Goal: Communication & Community: Answer question/provide support

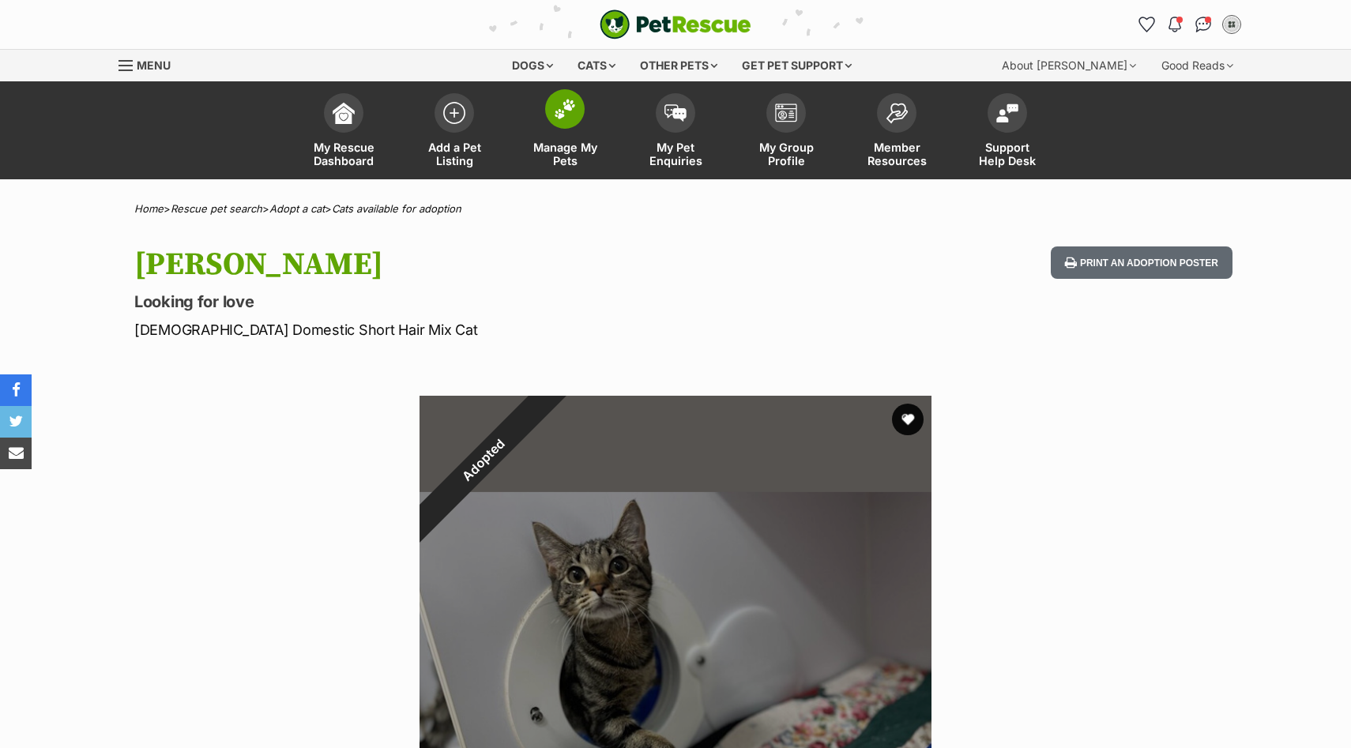
click at [569, 117] on img at bounding box center [565, 109] width 22 height 21
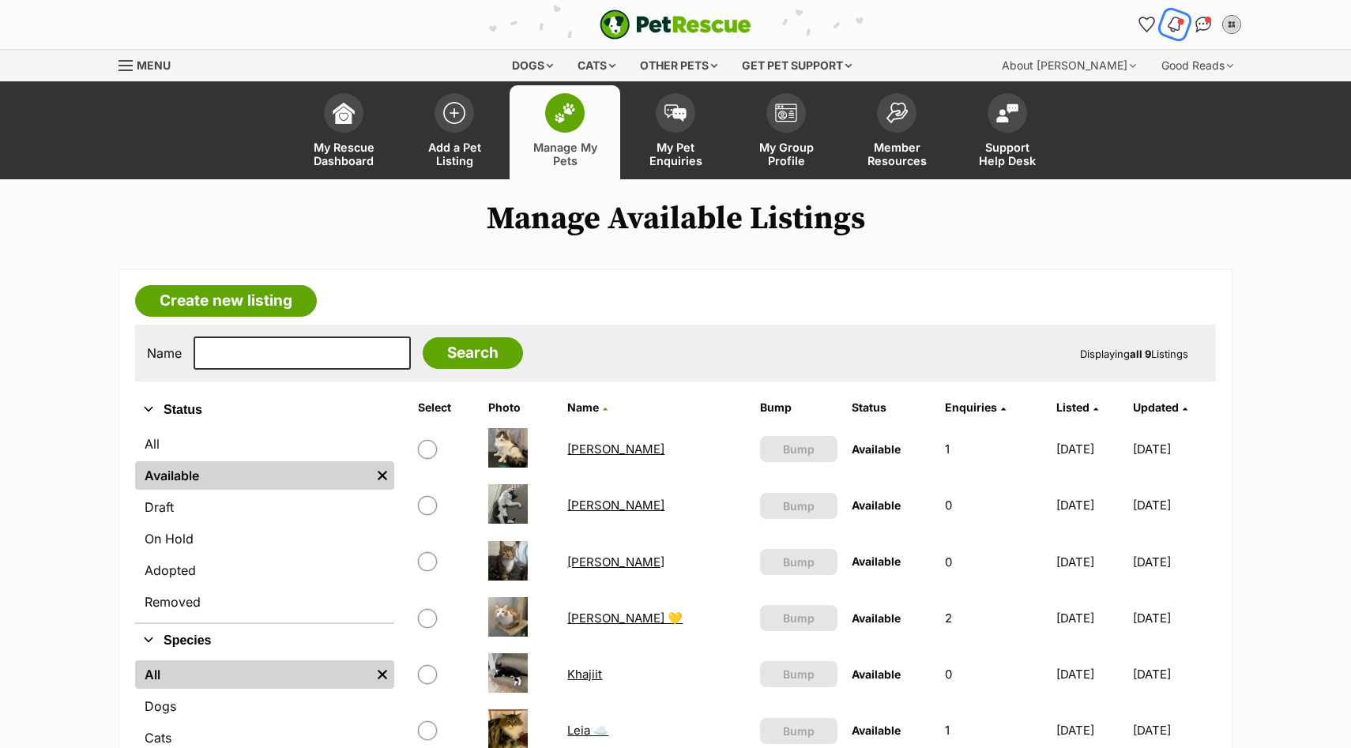
click at [1171, 24] on img "Notifications" at bounding box center [1174, 24] width 17 height 19
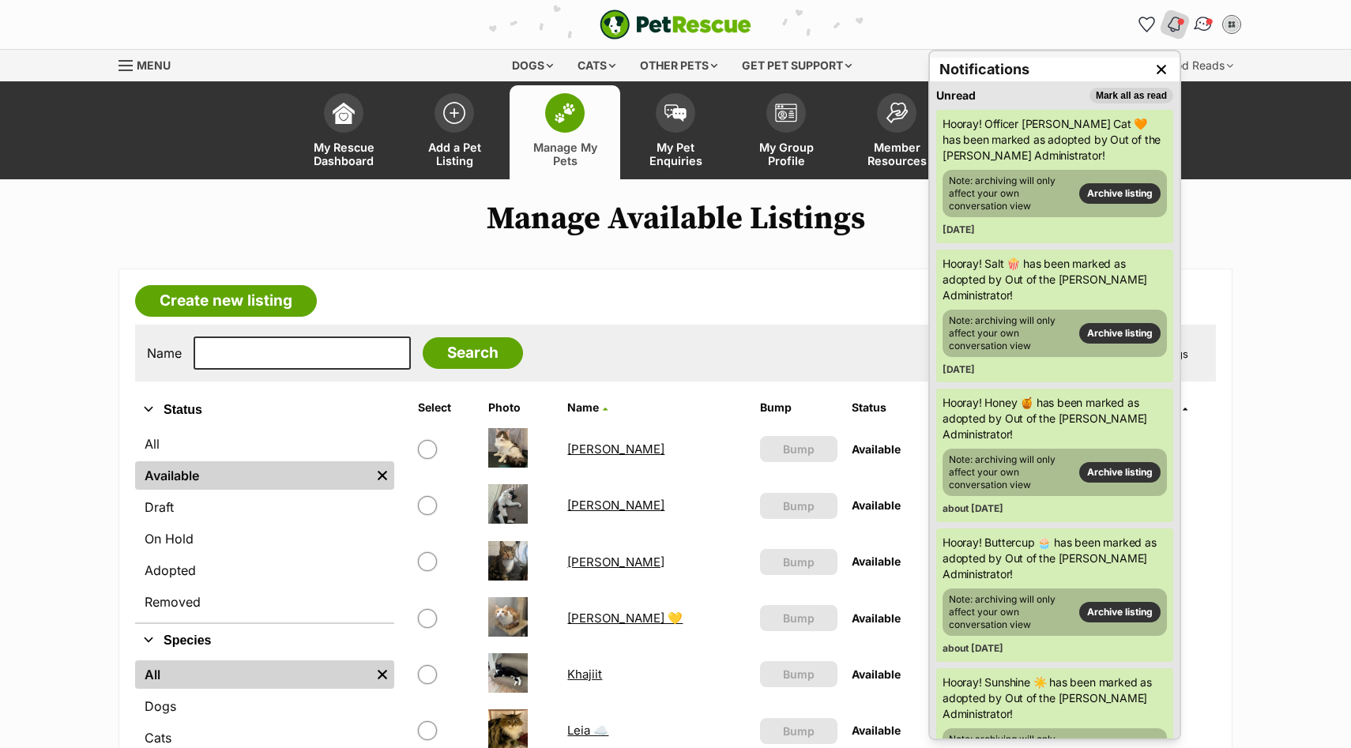
click at [1212, 25] on link "Conversations" at bounding box center [1202, 24] width 32 height 32
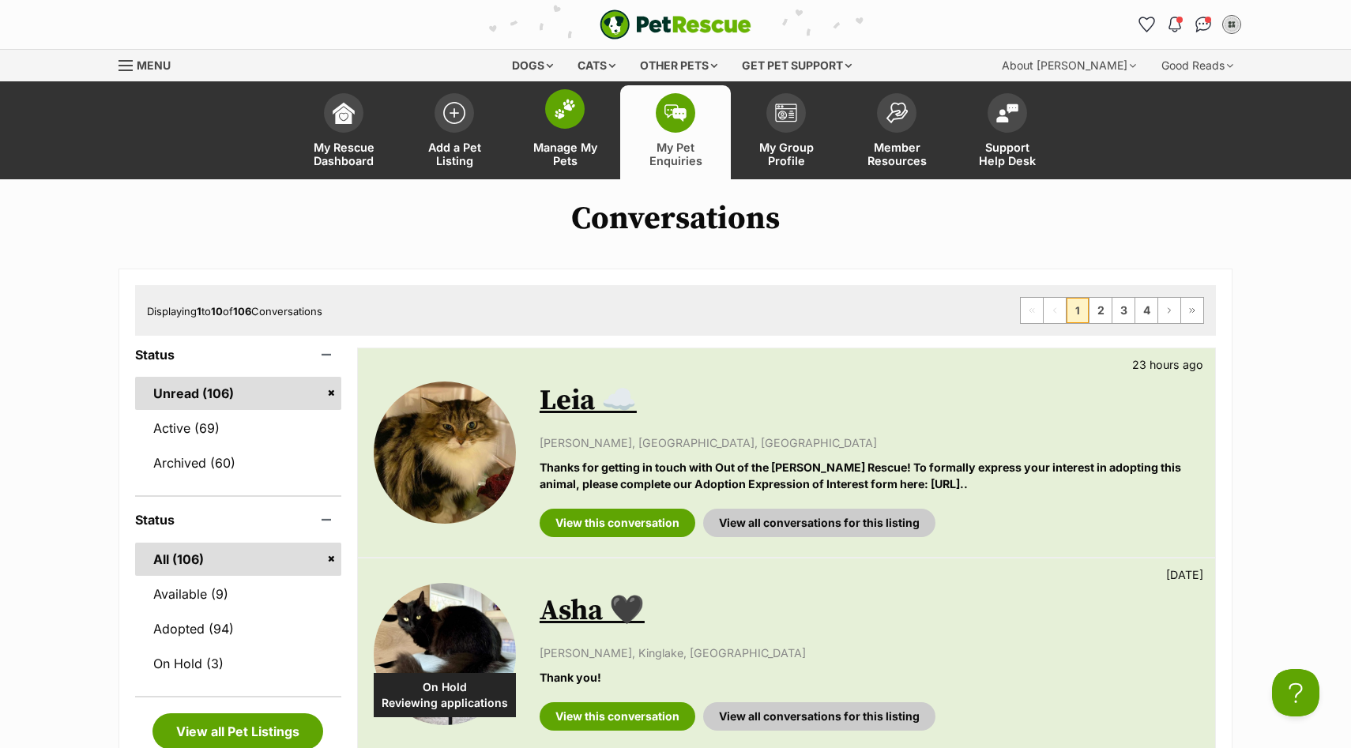
click at [572, 125] on span at bounding box center [564, 108] width 39 height 39
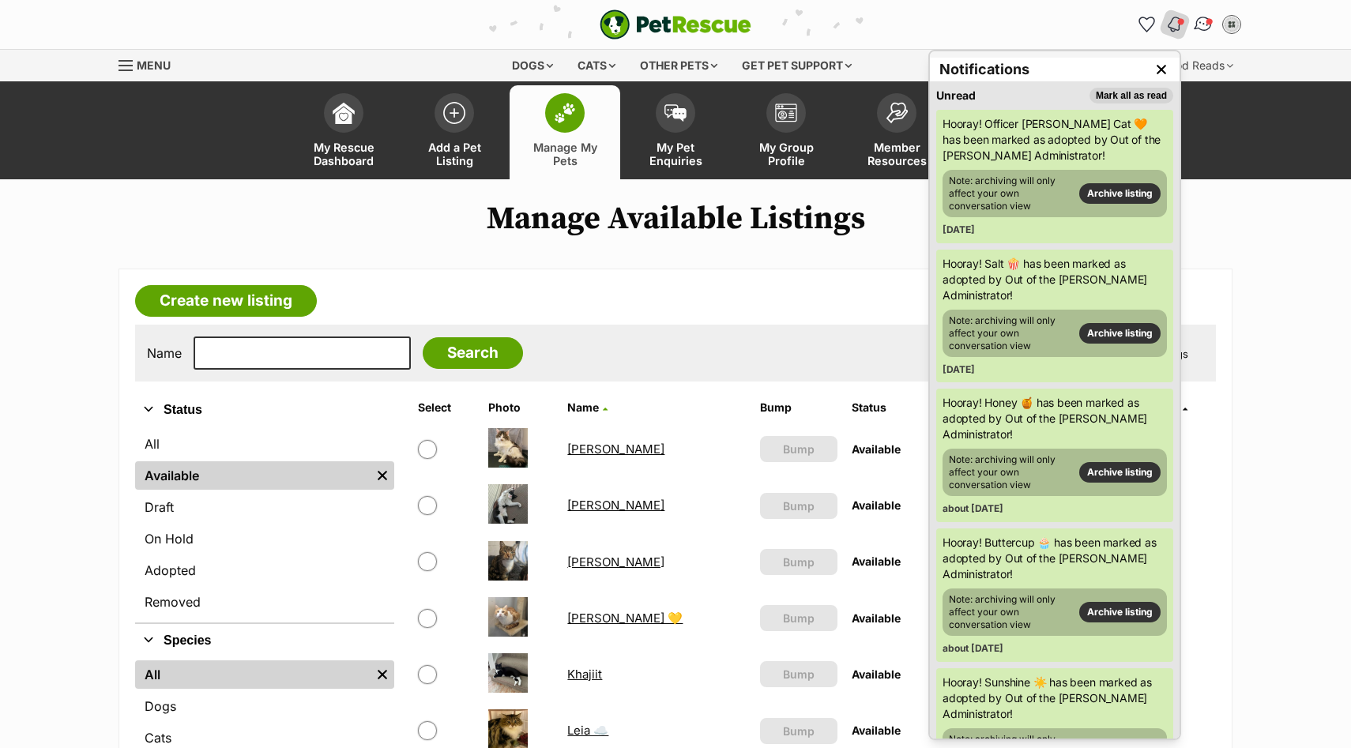
click at [1194, 29] on img "Conversations" at bounding box center [1203, 24] width 21 height 21
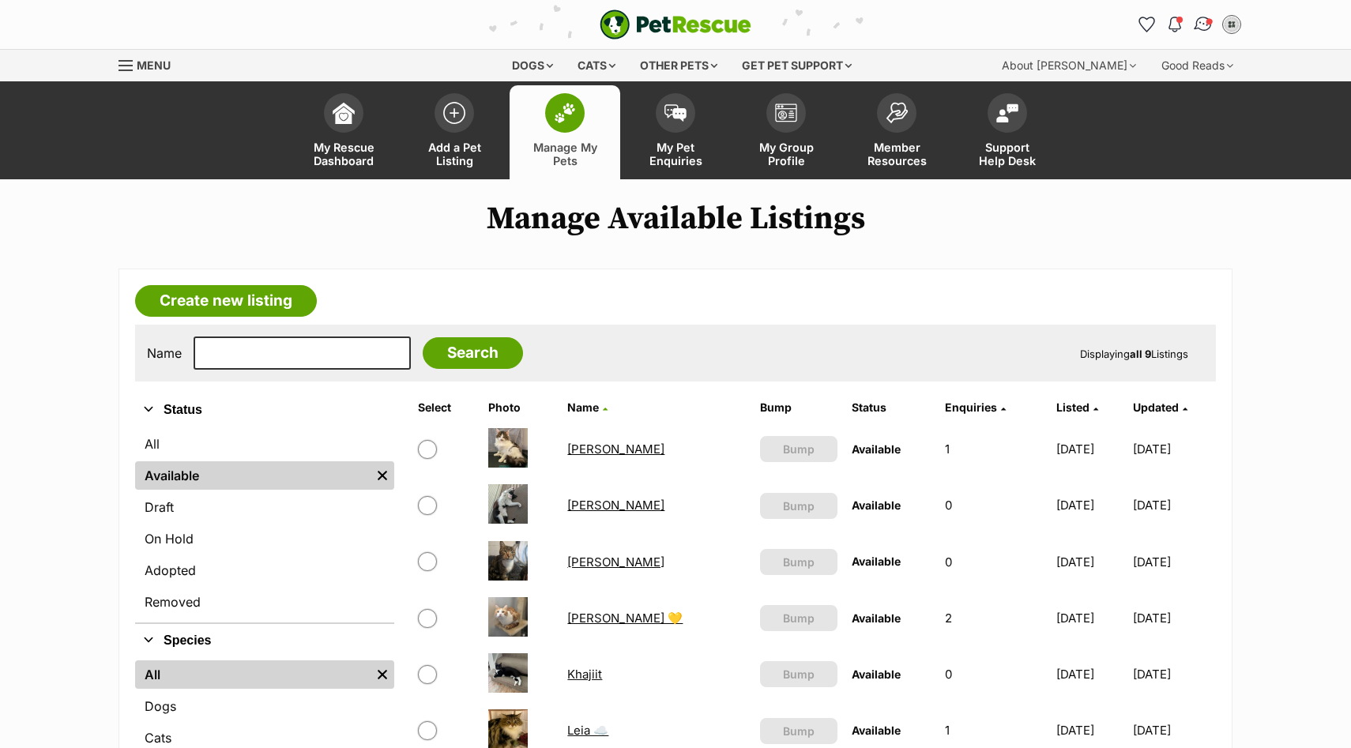
click at [1201, 22] on img "Conversations" at bounding box center [1203, 24] width 21 height 21
click at [1200, 21] on img "Conversations" at bounding box center [1203, 24] width 21 height 21
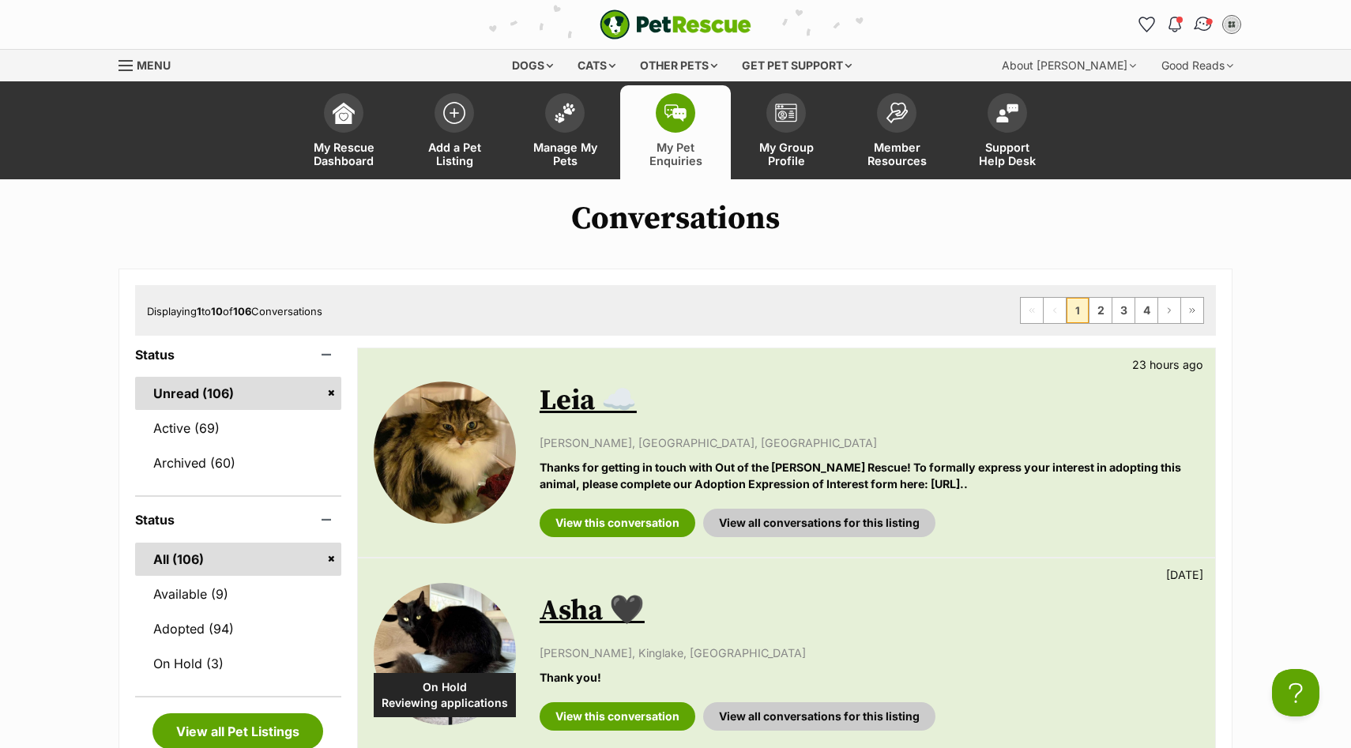
click at [1205, 28] on img "Conversations" at bounding box center [1203, 24] width 21 height 21
click at [1201, 25] on img "Conversations" at bounding box center [1203, 24] width 21 height 21
click at [1201, 22] on img "Conversations" at bounding box center [1203, 24] width 21 height 21
click at [1195, 21] on img "Conversations" at bounding box center [1203, 24] width 21 height 21
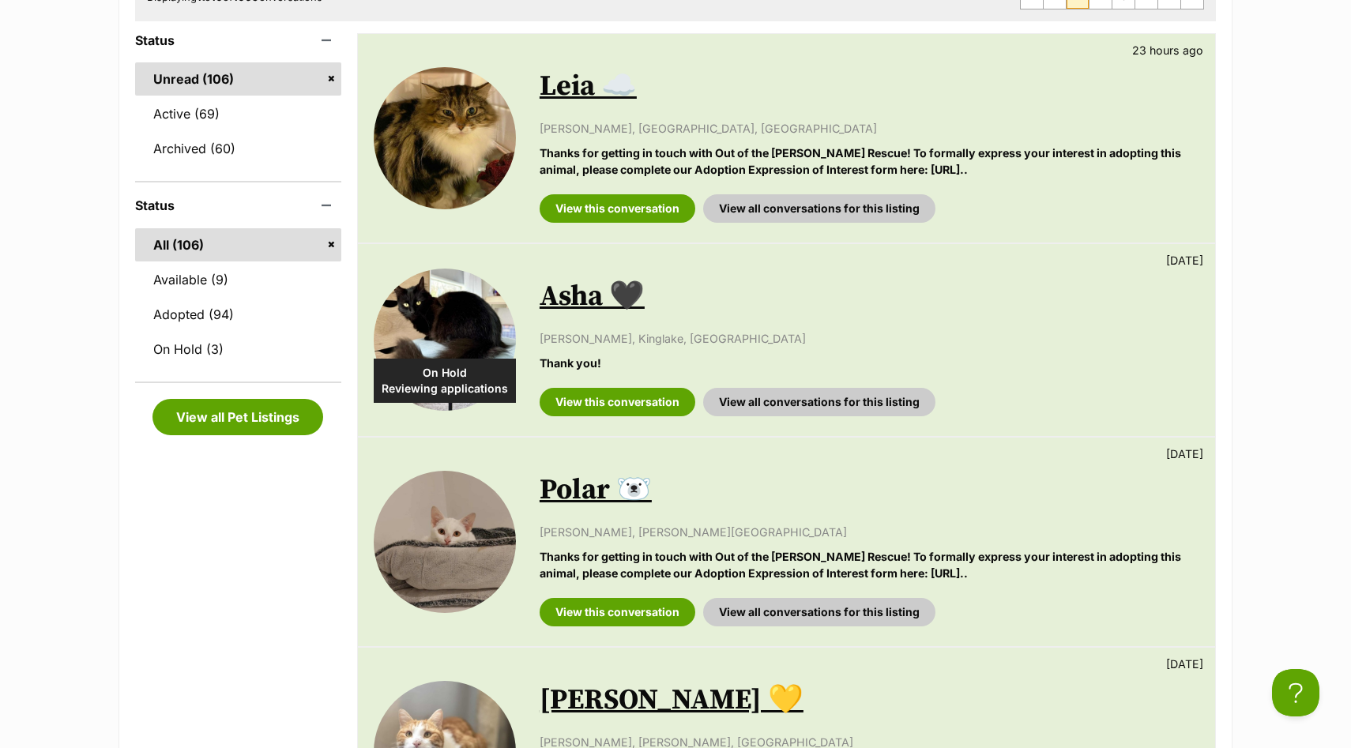
scroll to position [256, 0]
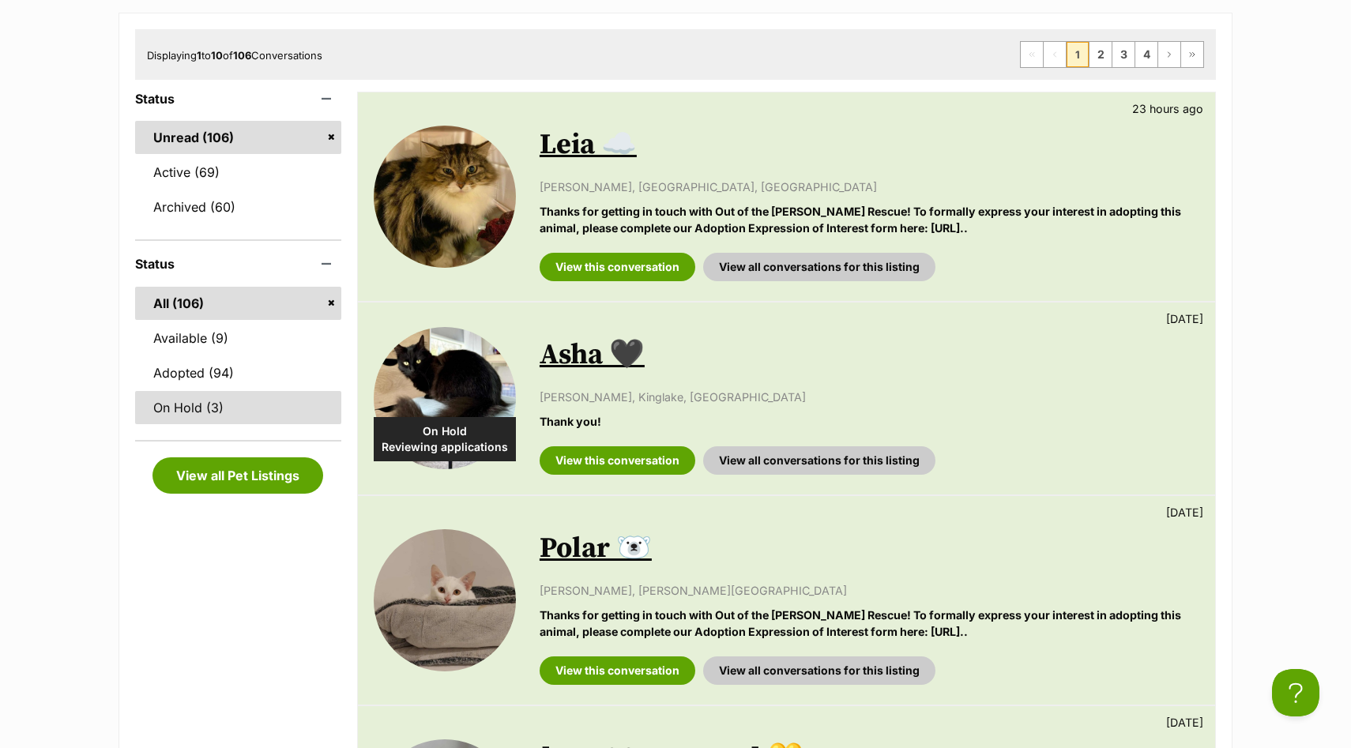
click at [184, 403] on link "On Hold (3)" at bounding box center [238, 407] width 206 height 33
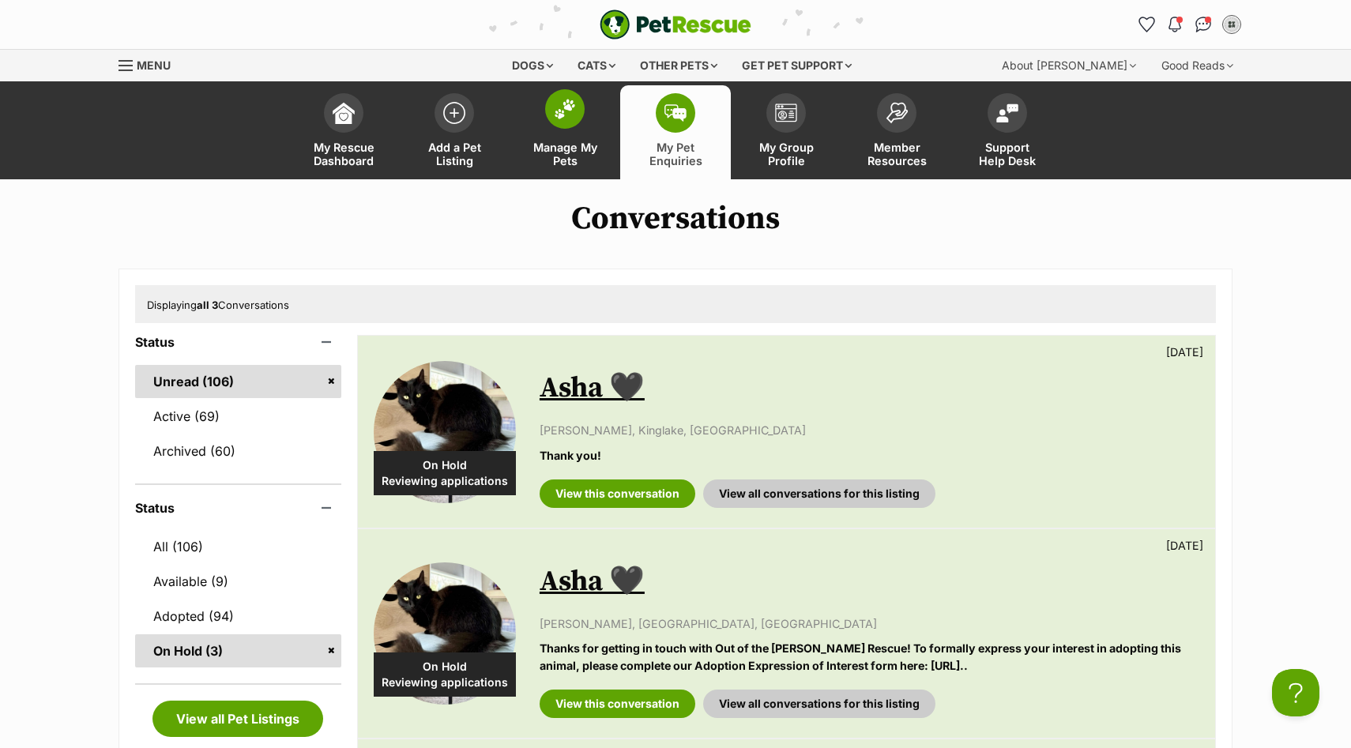
click at [552, 121] on span at bounding box center [564, 108] width 39 height 39
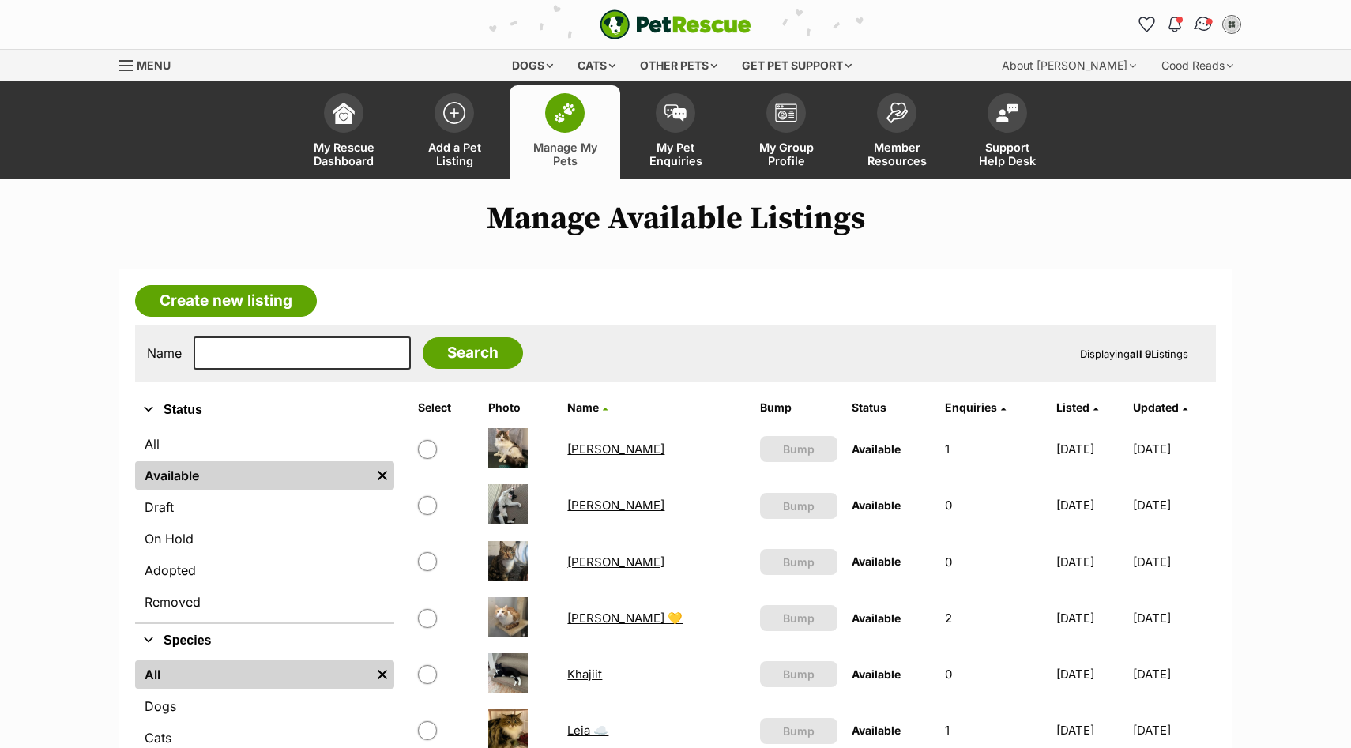
click at [1200, 27] on img "Conversations" at bounding box center [1203, 24] width 21 height 21
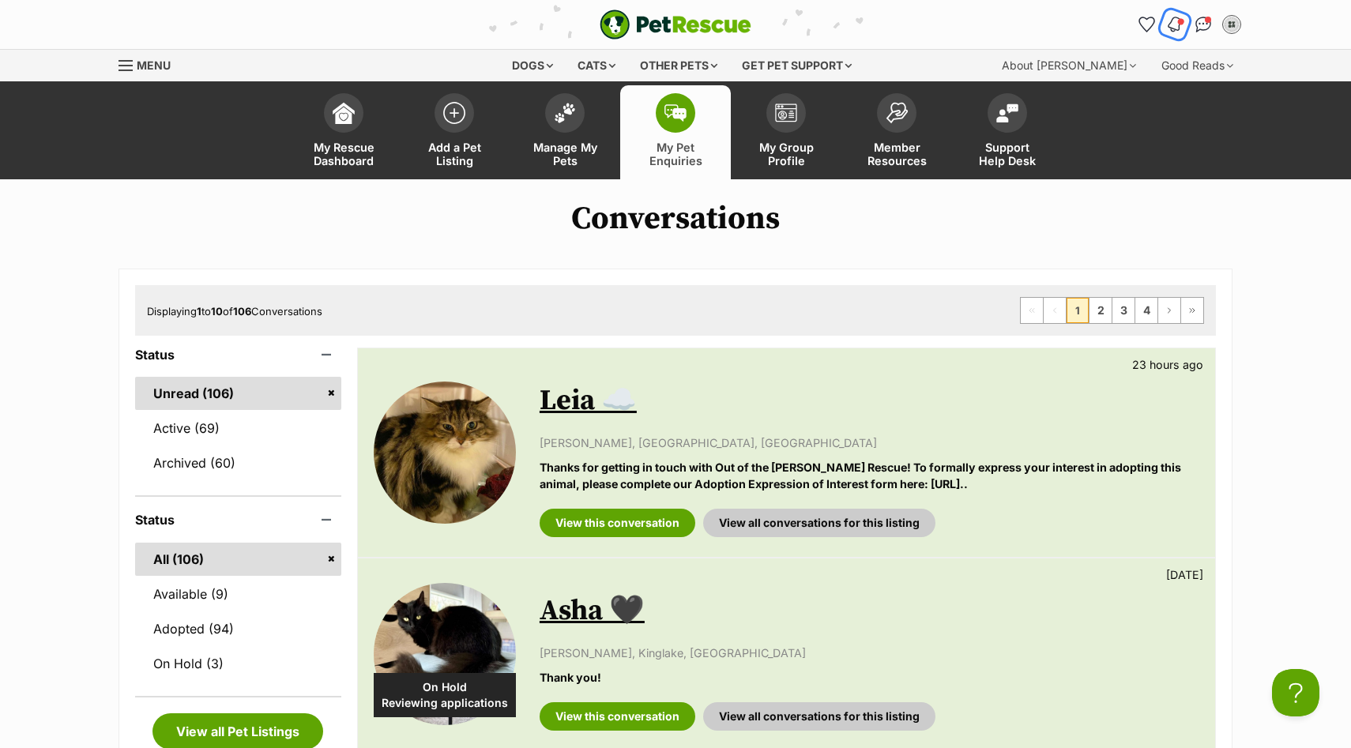
click at [1175, 17] on img "Notifications" at bounding box center [1174, 24] width 17 height 19
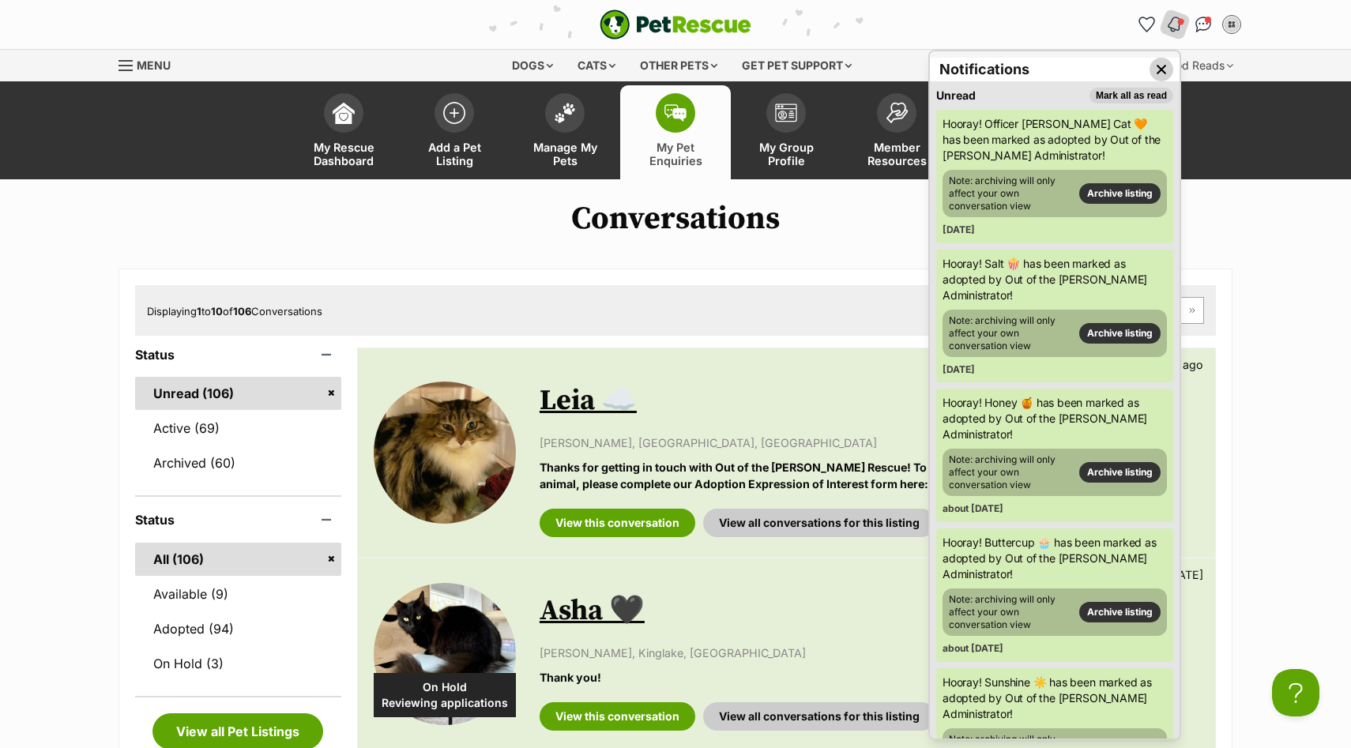
click at [1161, 62] on img "Close dropdown" at bounding box center [1160, 69] width 17 height 17
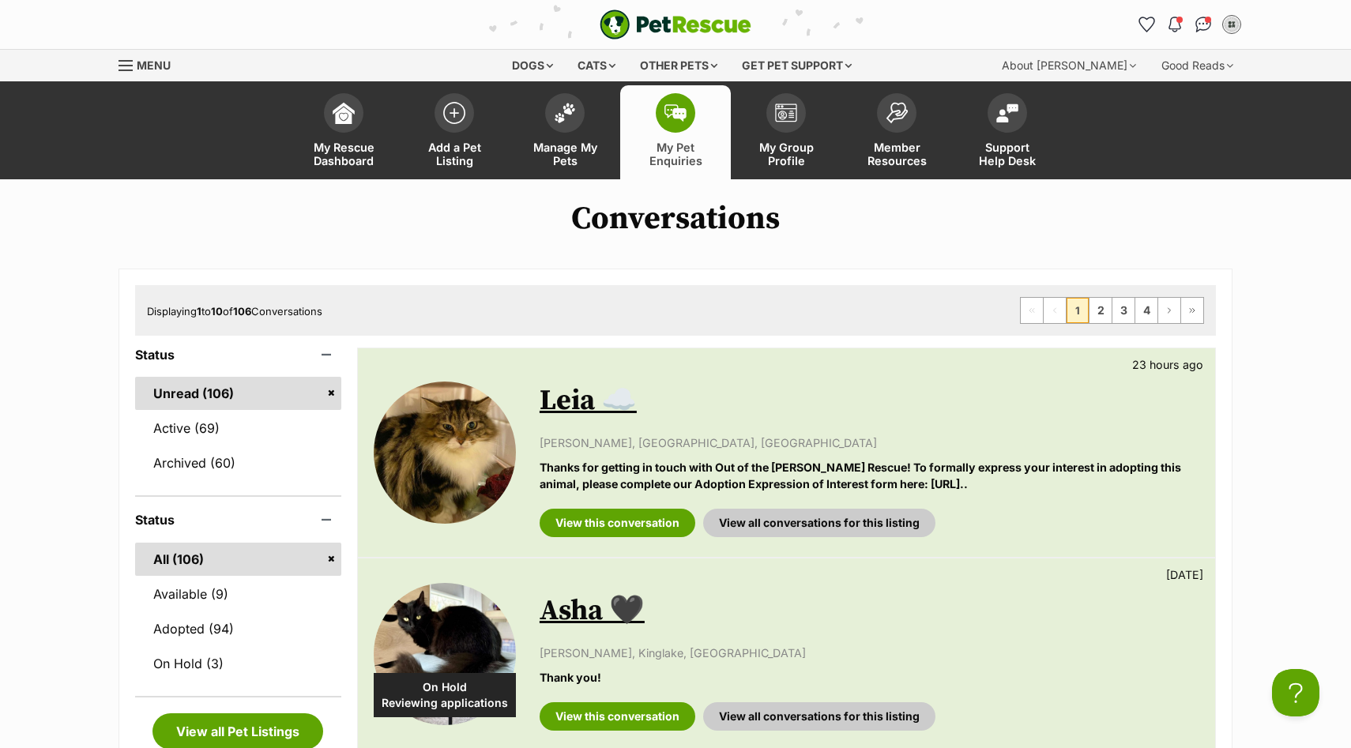
click at [660, 19] on img "PetRescue" at bounding box center [676, 24] width 152 height 30
